Goal: Task Accomplishment & Management: Complete application form

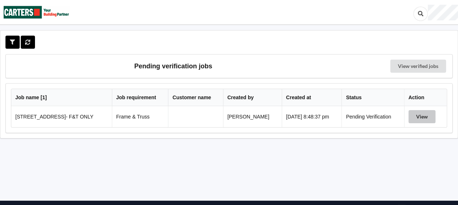
click at [425, 114] on button "View" at bounding box center [421, 116] width 27 height 13
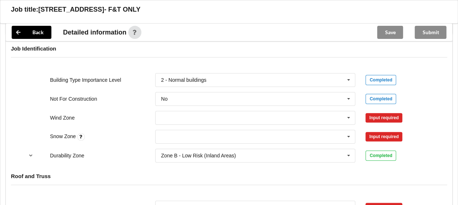
scroll to position [312, 0]
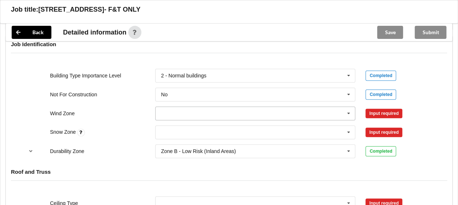
click at [348, 113] on icon at bounding box center [348, 113] width 11 height 13
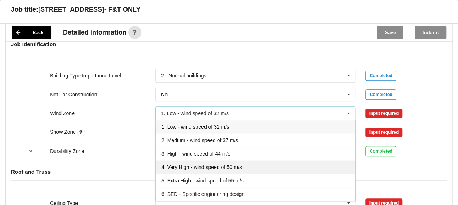
click at [248, 165] on div "4. Very High - wind speed of 50 m/s" at bounding box center [256, 167] width 200 height 13
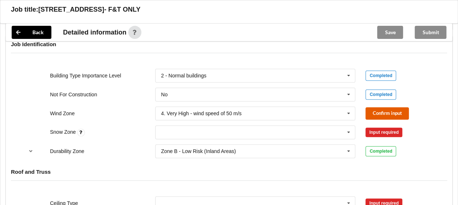
click at [385, 111] on button "Confirm input" at bounding box center [386, 113] width 43 height 12
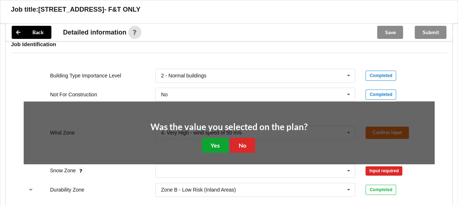
click at [216, 146] on button "Yes" at bounding box center [215, 145] width 27 height 15
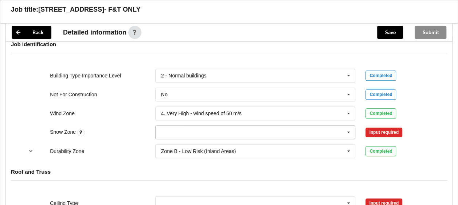
click at [347, 130] on icon at bounding box center [348, 132] width 11 height 13
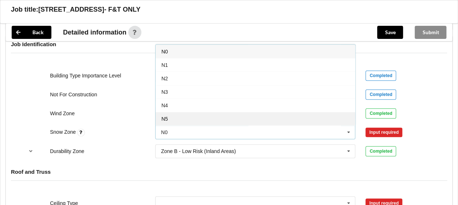
click at [301, 114] on div "N5" at bounding box center [256, 118] width 200 height 13
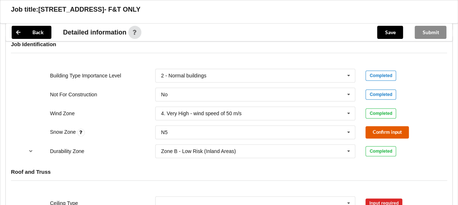
click at [394, 131] on button "Confirm input" at bounding box center [386, 132] width 43 height 12
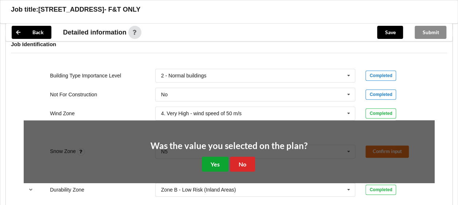
click at [214, 160] on button "Yes" at bounding box center [215, 164] width 27 height 15
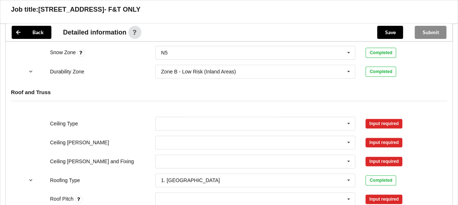
scroll to position [418, 0]
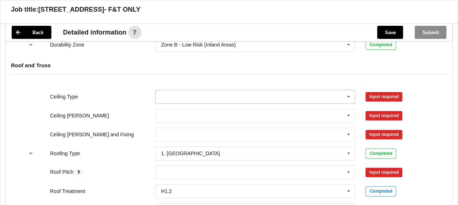
click at [347, 92] on icon at bounding box center [348, 96] width 11 height 13
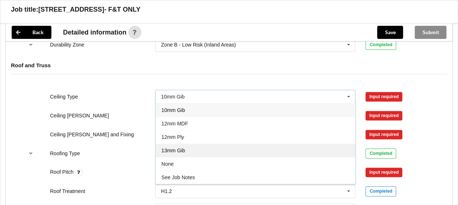
click at [267, 149] on div "13mm Gib" at bounding box center [256, 150] width 200 height 13
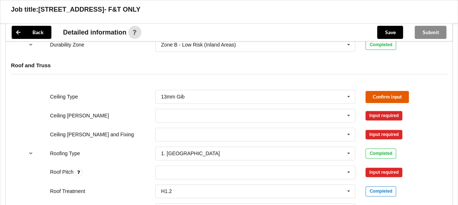
click at [391, 94] on button "Confirm input" at bounding box center [386, 97] width 43 height 12
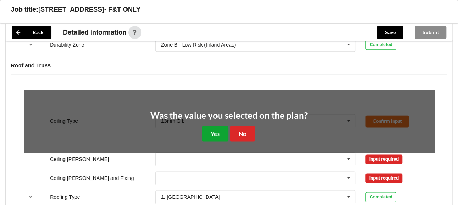
click at [219, 131] on button "Yes" at bounding box center [215, 133] width 27 height 15
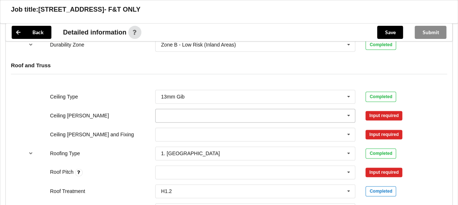
click at [349, 114] on icon at bounding box center [348, 115] width 11 height 13
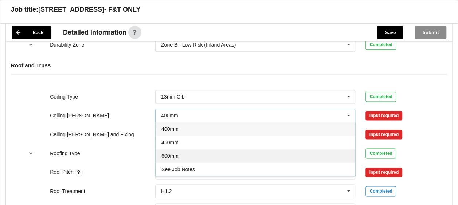
click at [285, 152] on div "600mm" at bounding box center [256, 155] width 200 height 13
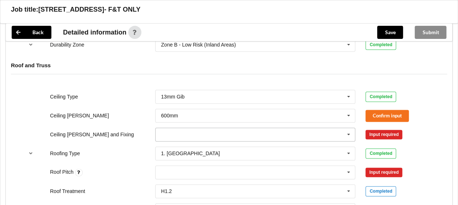
click at [351, 134] on icon at bounding box center [348, 134] width 11 height 13
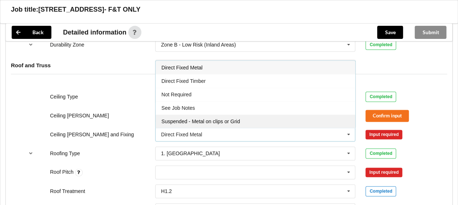
click at [318, 119] on div "Suspended - Metal on clips or Grid" at bounding box center [256, 121] width 200 height 13
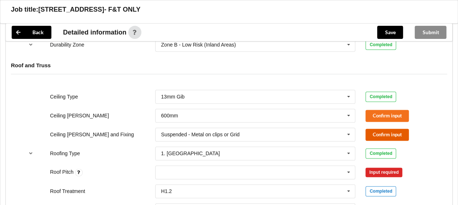
click at [388, 131] on button "Confirm input" at bounding box center [386, 135] width 43 height 12
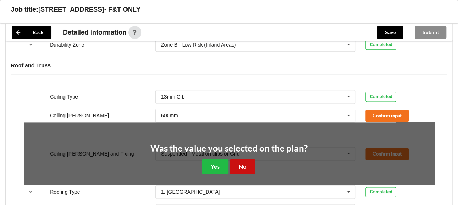
click at [243, 162] on button "No" at bounding box center [242, 166] width 25 height 15
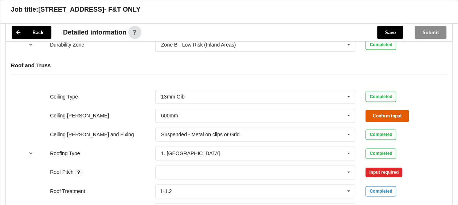
click at [397, 114] on button "Confirm input" at bounding box center [386, 116] width 43 height 12
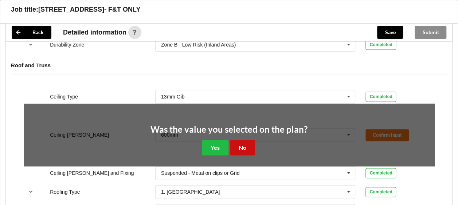
click at [240, 144] on button "No" at bounding box center [242, 147] width 25 height 15
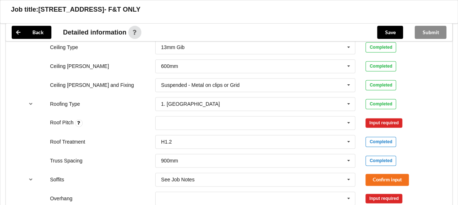
scroll to position [476, 0]
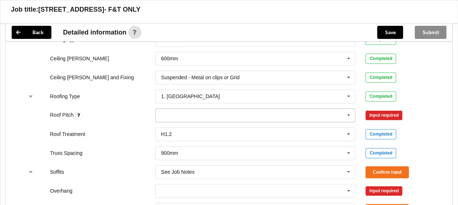
click at [184, 111] on div "None" at bounding box center [255, 116] width 200 height 14
type input "31"
click at [174, 127] on b "31" at bounding box center [173, 129] width 6 height 6
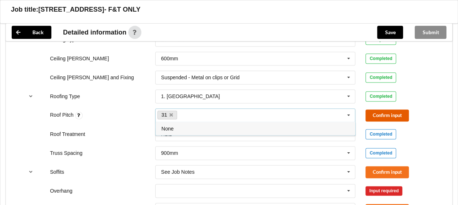
click at [391, 114] on button "Confirm input" at bounding box center [386, 116] width 43 height 12
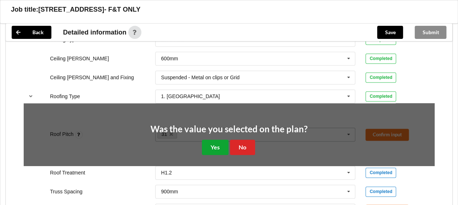
click at [221, 143] on button "Yes" at bounding box center [215, 147] width 27 height 15
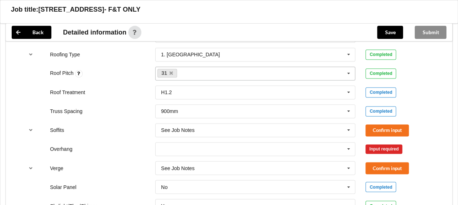
scroll to position [564, 0]
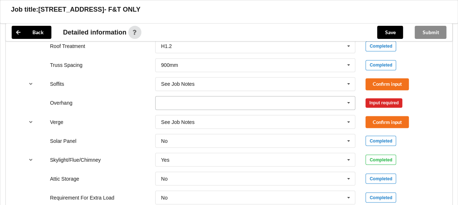
click at [349, 101] on icon at bounding box center [348, 103] width 11 height 13
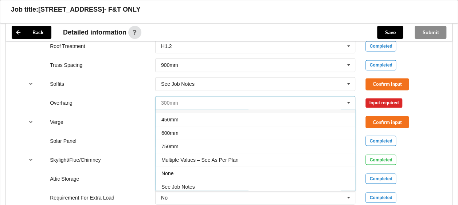
scroll to position [12, 0]
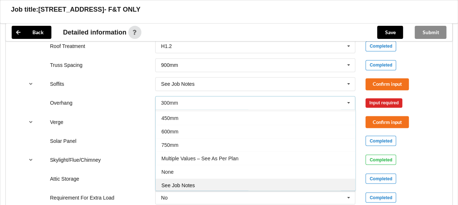
click at [251, 184] on div "See Job Notes" at bounding box center [256, 185] width 200 height 13
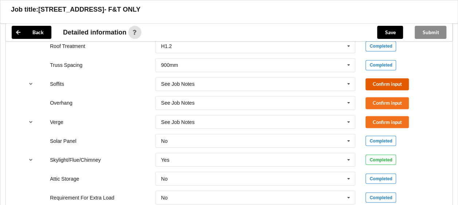
click at [392, 82] on button "Confirm input" at bounding box center [386, 84] width 43 height 12
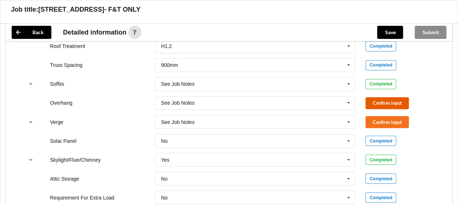
click at [389, 100] on button "Confirm input" at bounding box center [386, 103] width 43 height 12
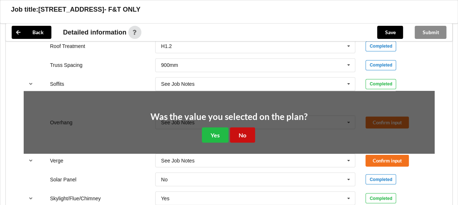
click at [249, 129] on button "No" at bounding box center [242, 134] width 25 height 15
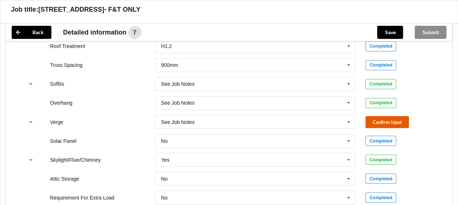
click at [396, 121] on button "Confirm input" at bounding box center [386, 122] width 43 height 12
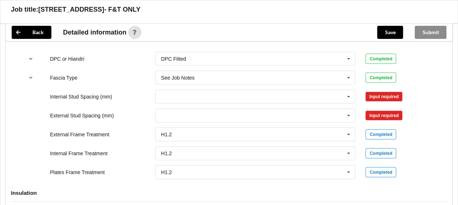
scroll to position [762, 0]
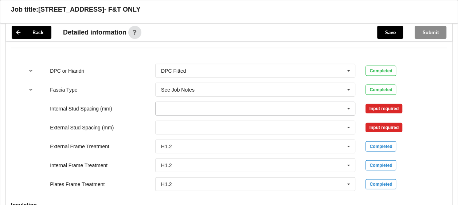
click at [349, 108] on icon at bounding box center [348, 108] width 11 height 13
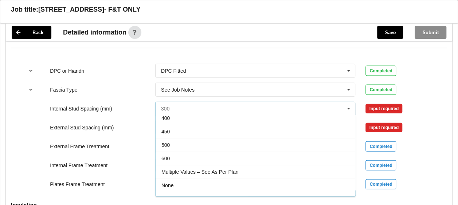
scroll to position [25, 0]
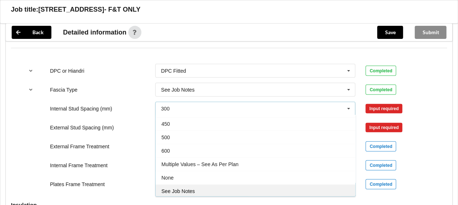
click at [252, 189] on div "See Job Notes" at bounding box center [256, 191] width 200 height 13
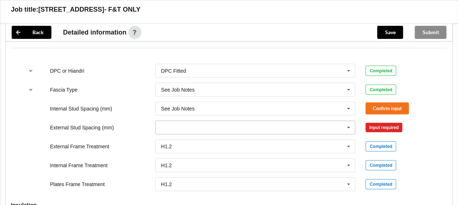
click at [350, 127] on icon at bounding box center [348, 127] width 11 height 13
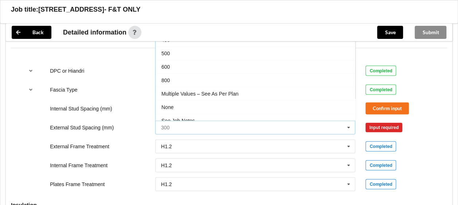
scroll to position [39, 0]
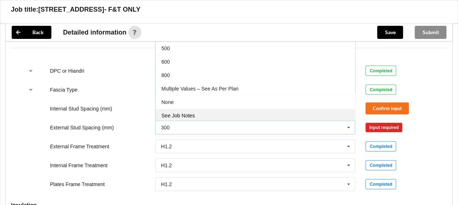
click at [259, 114] on div "See Job Notes" at bounding box center [256, 115] width 200 height 13
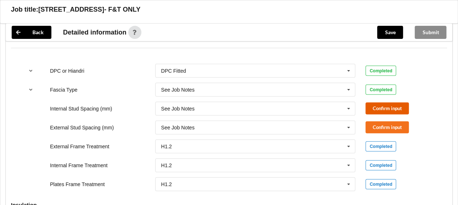
click at [395, 105] on button "Confirm input" at bounding box center [386, 109] width 43 height 12
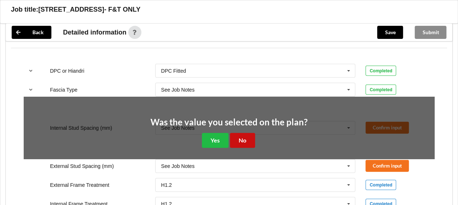
click at [249, 135] on button "No" at bounding box center [242, 140] width 25 height 15
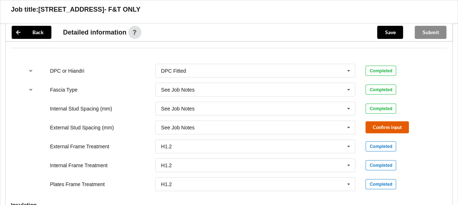
click at [398, 123] on button "Confirm input" at bounding box center [386, 128] width 43 height 12
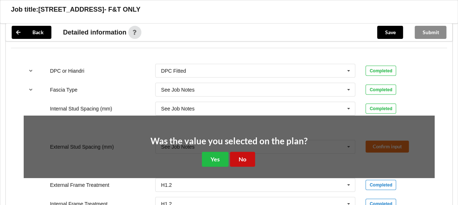
click at [245, 153] on button "No" at bounding box center [242, 159] width 25 height 15
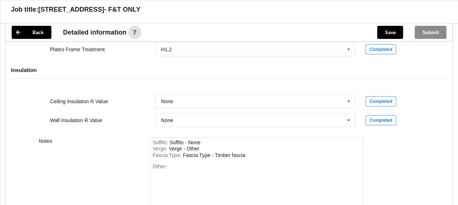
scroll to position [900, 0]
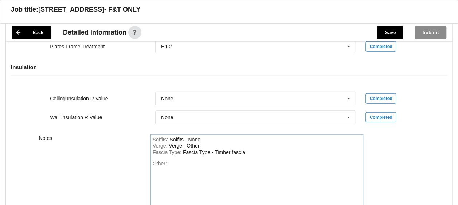
click at [185, 171] on div "Other:" at bounding box center [257, 186] width 209 height 51
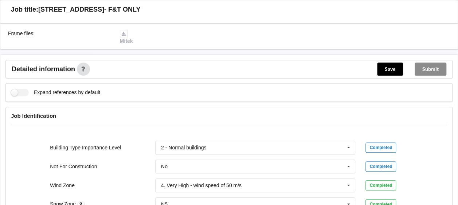
scroll to position [241, 0]
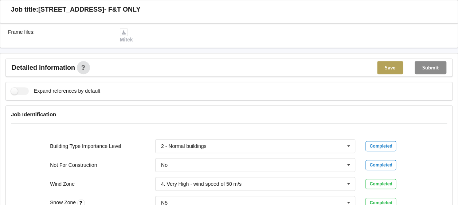
click at [396, 65] on button "Save" at bounding box center [390, 67] width 26 height 13
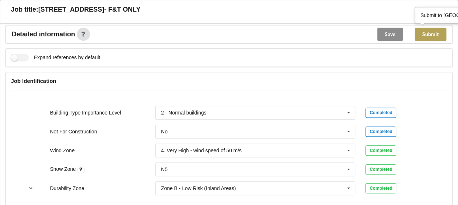
click at [427, 31] on button "Submit" at bounding box center [430, 34] width 32 height 13
